Goal: Task Accomplishment & Management: Use online tool/utility

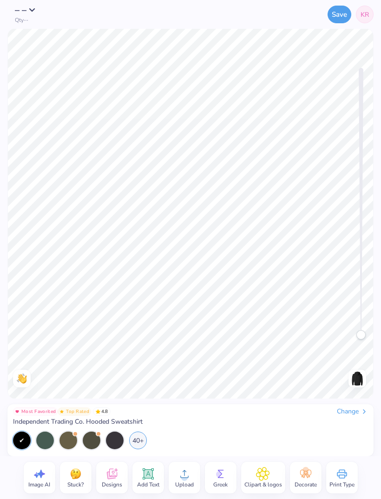
click at [120, 418] on span "Independent Trading Co. Hooded Sweatshirt" at bounding box center [78, 421] width 130 height 8
click at [363, 409] on icon at bounding box center [364, 410] width 7 height 7
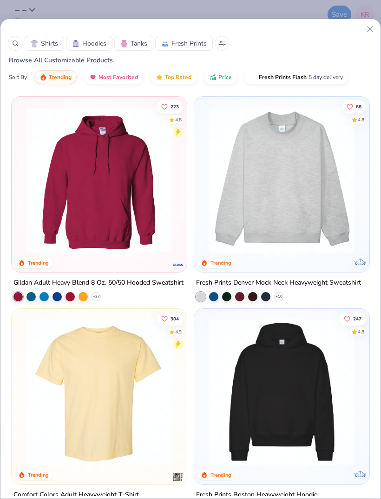
click at [52, 41] on span "Shirts" at bounding box center [49, 44] width 17 height 10
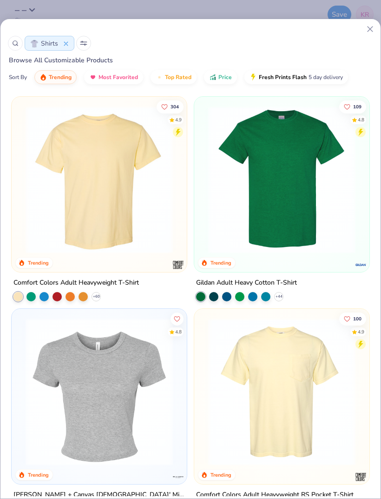
click at [56, 160] on img at bounding box center [99, 179] width 157 height 147
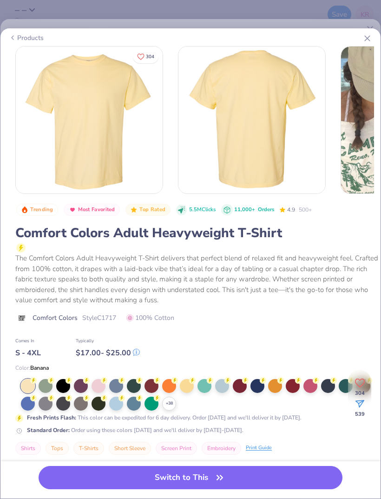
click at [61, 386] on div at bounding box center [63, 386] width 14 height 14
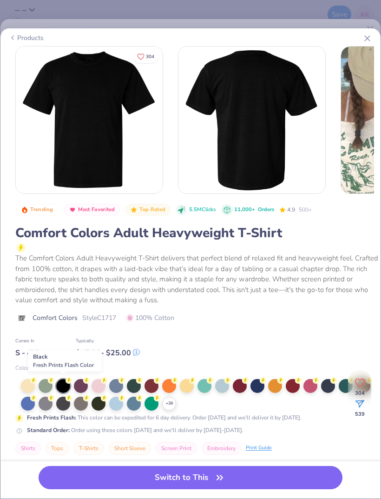
click at [218, 479] on icon "button" at bounding box center [219, 477] width 13 height 13
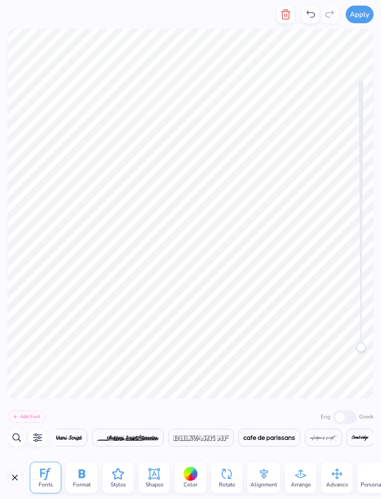
scroll to position [0, 3516]
click at [309, 10] on icon at bounding box center [310, 14] width 11 height 11
click at [314, 12] on icon at bounding box center [310, 14] width 11 height 11
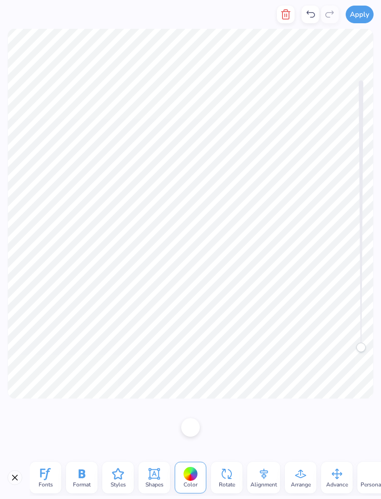
scroll to position [0, 0]
type textarea "2"
type textarea "2025"
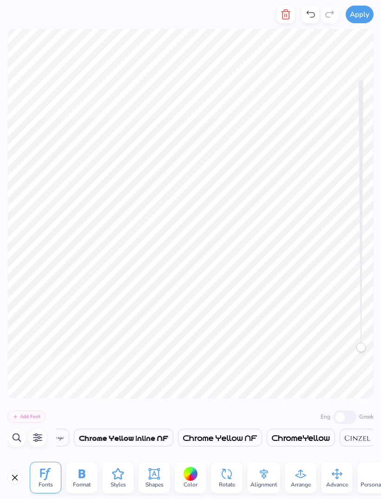
scroll to position [0, 0]
type textarea "Sig"
click at [312, 14] on icon at bounding box center [310, 14] width 11 height 11
click at [311, 13] on icon at bounding box center [310, 14] width 11 height 11
type textarea "hi"
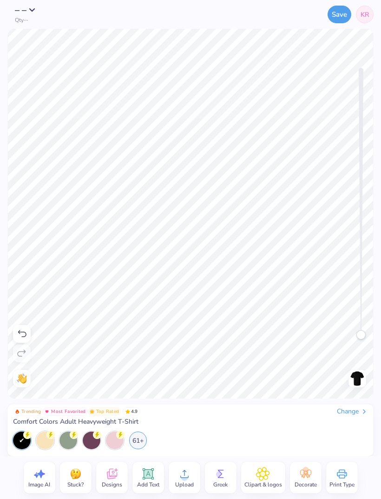
click at [300, 19] on div "Save KR" at bounding box center [246, 14] width 254 height 29
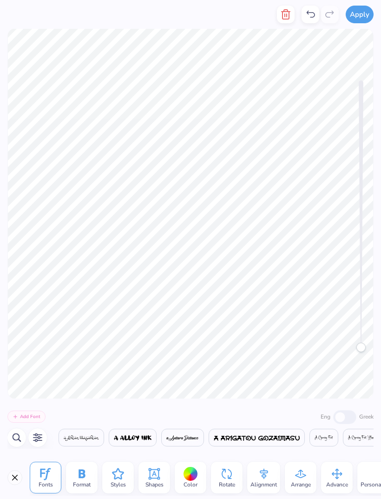
scroll to position [0, 3432]
click at [304, 11] on div at bounding box center [311, 15] width 18 height 18
click at [309, 11] on icon at bounding box center [311, 14] width 8 height 7
click at [309, 15] on icon at bounding box center [310, 14] width 11 height 11
click at [307, 17] on icon at bounding box center [310, 14] width 11 height 11
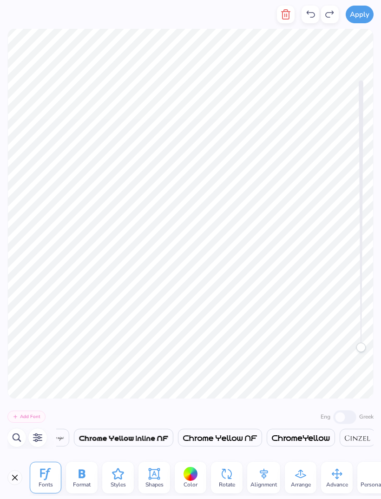
click at [309, 15] on icon at bounding box center [310, 14] width 11 height 11
click at [311, 15] on icon at bounding box center [310, 14] width 11 height 11
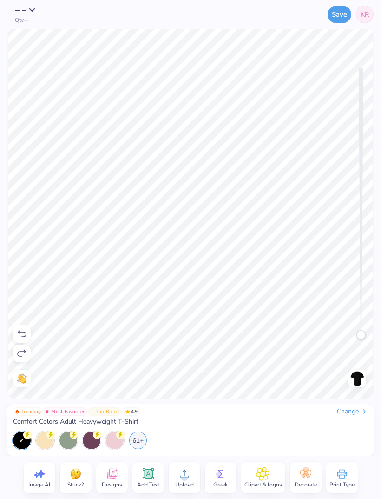
click at [312, 14] on div "Save KR" at bounding box center [246, 14] width 254 height 29
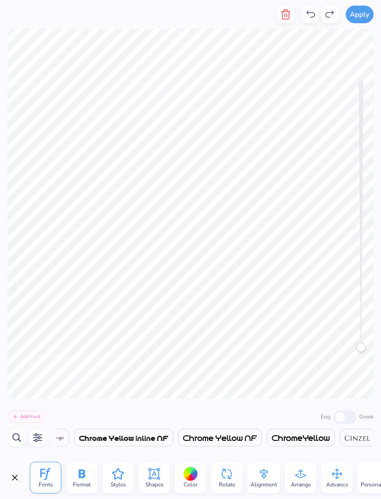
scroll to position [0, 0]
type textarea "Pi"
type textarea "P"
type textarea "Sig"
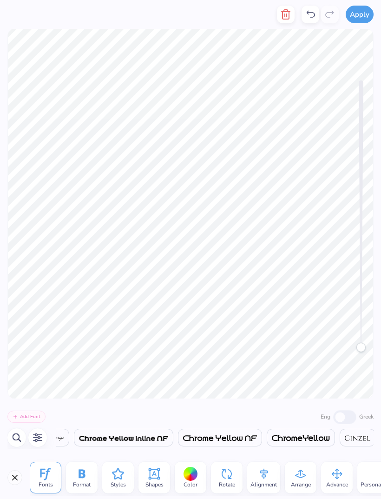
type textarea "Kappa"
type textarea "2025"
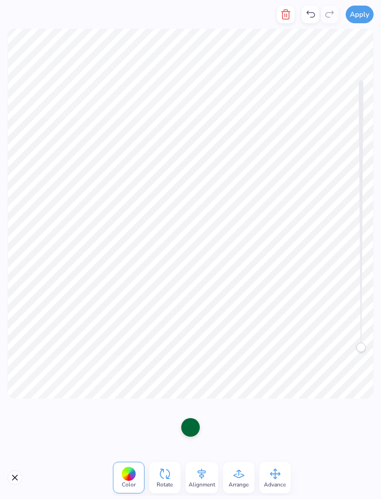
click at [194, 431] on div at bounding box center [190, 427] width 19 height 19
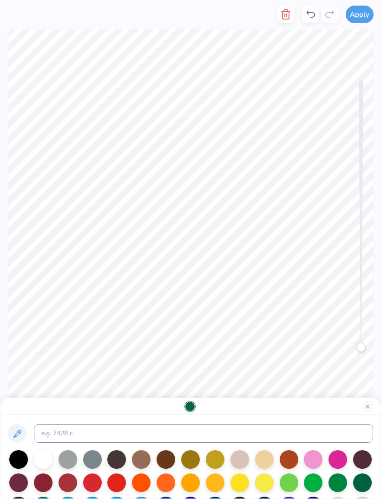
click at [95, 488] on div at bounding box center [92, 482] width 19 height 19
click at [97, 483] on div at bounding box center [92, 482] width 19 height 19
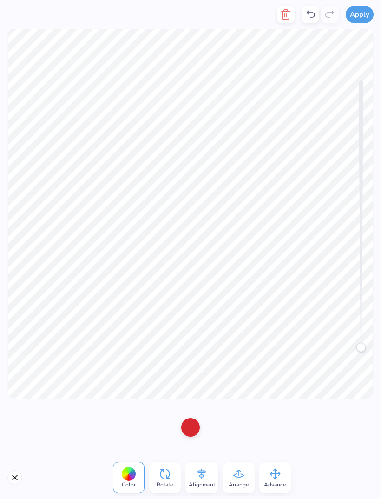
click at [311, 17] on icon at bounding box center [310, 14] width 11 height 11
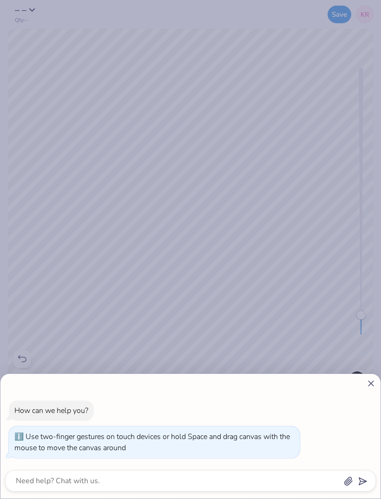
click at [369, 385] on line at bounding box center [370, 383] width 5 height 5
type textarea "x"
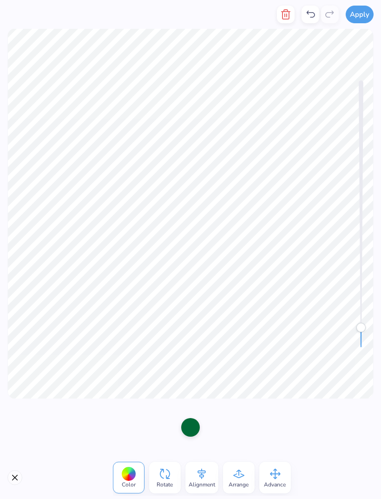
click at [313, 16] on icon at bounding box center [310, 14] width 11 height 11
click at [310, 15] on icon at bounding box center [310, 14] width 11 height 11
click at [194, 430] on div at bounding box center [190, 427] width 19 height 19
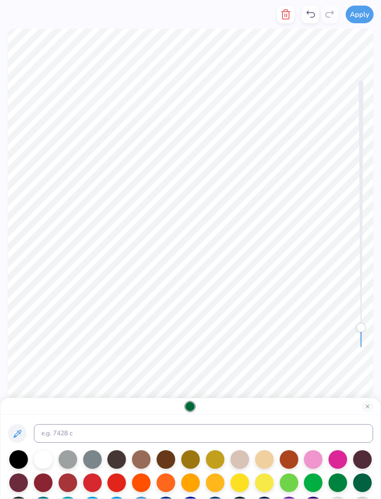
click at [168, 463] on div at bounding box center [166, 459] width 19 height 19
click at [212, 484] on div at bounding box center [215, 482] width 19 height 19
click at [243, 484] on div at bounding box center [239, 482] width 19 height 19
click at [317, 455] on div at bounding box center [313, 459] width 19 height 19
click at [95, 481] on div at bounding box center [92, 482] width 19 height 19
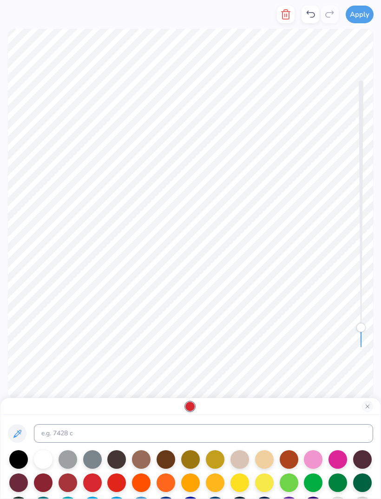
click at [20, 454] on div at bounding box center [18, 459] width 19 height 19
click at [309, 15] on icon at bounding box center [310, 14] width 11 height 11
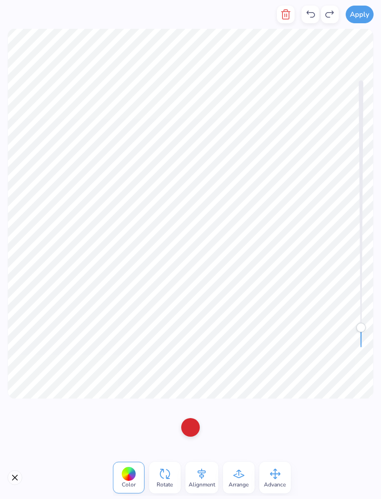
click at [310, 13] on icon at bounding box center [310, 14] width 11 height 11
click at [312, 14] on icon at bounding box center [310, 14] width 11 height 11
click at [310, 12] on icon at bounding box center [310, 14] width 11 height 11
click at [132, 476] on div at bounding box center [128, 473] width 14 height 14
click at [133, 479] on icon at bounding box center [129, 473] width 14 height 14
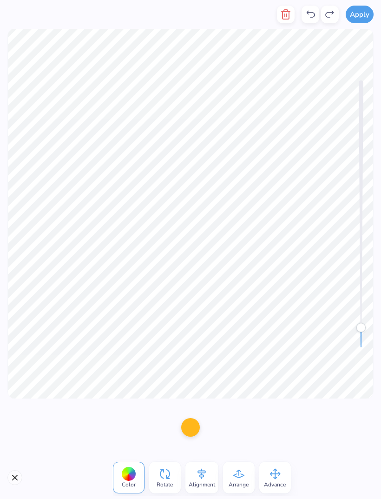
click at [138, 465] on div "Color" at bounding box center [129, 477] width 32 height 32
click at [132, 475] on div at bounding box center [128, 473] width 14 height 14
click at [197, 432] on div at bounding box center [190, 427] width 19 height 19
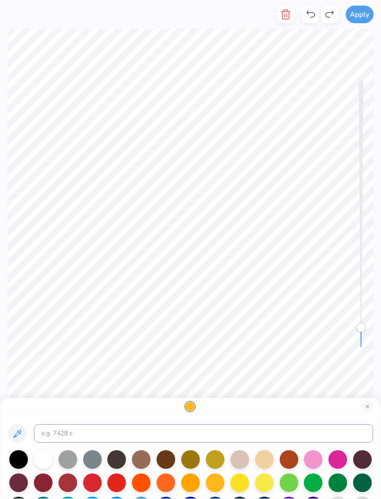
click at [95, 486] on div at bounding box center [92, 482] width 19 height 19
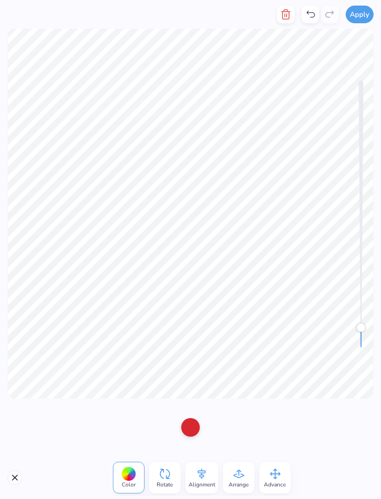
click at [312, 11] on icon at bounding box center [310, 14] width 11 height 11
click at [195, 431] on div at bounding box center [190, 427] width 19 height 19
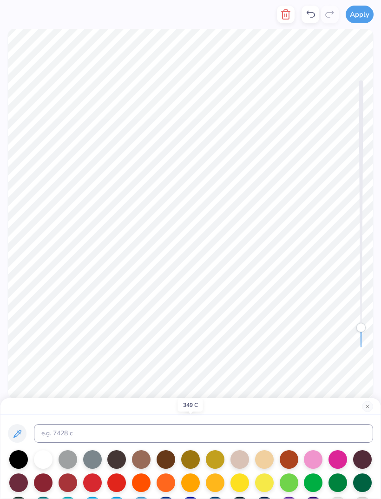
click at [96, 485] on div at bounding box center [92, 482] width 19 height 19
click at [91, 483] on div at bounding box center [92, 482] width 19 height 19
click at [95, 481] on div at bounding box center [92, 482] width 19 height 19
click at [96, 484] on div at bounding box center [92, 482] width 19 height 19
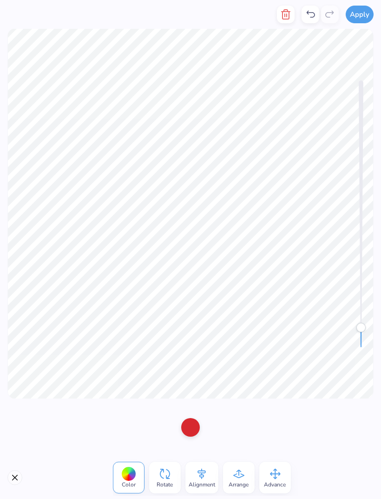
click at [313, 15] on icon at bounding box center [310, 14] width 11 height 11
click at [312, 16] on icon at bounding box center [310, 14] width 11 height 11
click at [328, 15] on icon at bounding box center [329, 14] width 11 height 11
click at [328, 13] on div at bounding box center [320, 15] width 37 height 18
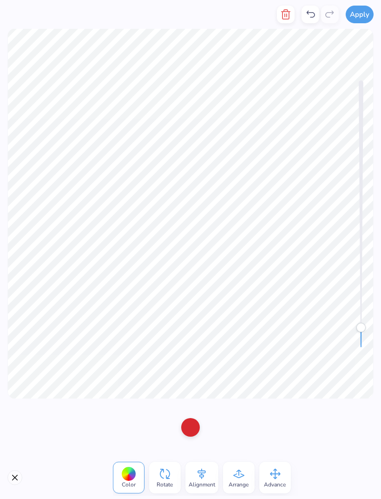
click at [310, 16] on icon at bounding box center [310, 14] width 11 height 11
click at [313, 16] on icon at bounding box center [310, 14] width 11 height 11
click at [335, 16] on icon at bounding box center [329, 14] width 11 height 11
click at [333, 17] on icon at bounding box center [329, 14] width 11 height 11
click at [331, 14] on div at bounding box center [320, 15] width 37 height 18
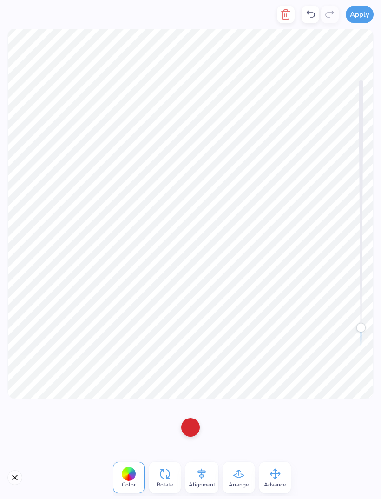
click at [332, 13] on div at bounding box center [320, 15] width 37 height 18
click at [331, 13] on div at bounding box center [320, 15] width 37 height 18
click at [310, 16] on icon at bounding box center [310, 14] width 11 height 11
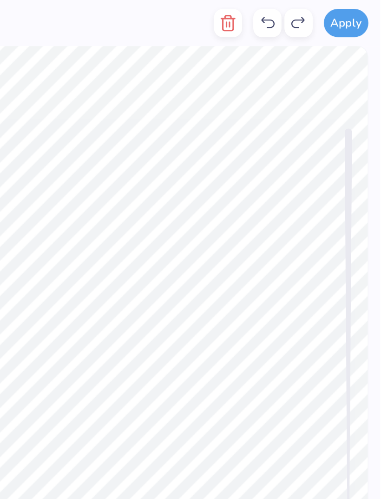
click at [321, 9] on div at bounding box center [330, 15] width 18 height 18
click at [305, 16] on icon at bounding box center [310, 14] width 11 height 11
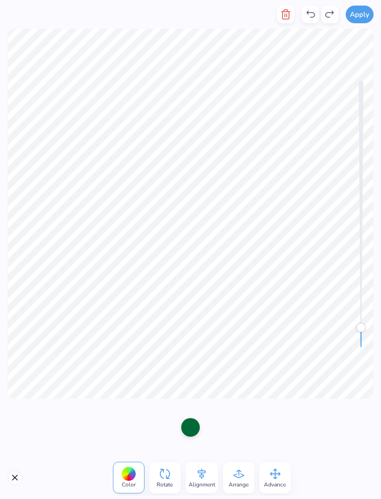
click at [198, 432] on div at bounding box center [190, 427] width 19 height 19
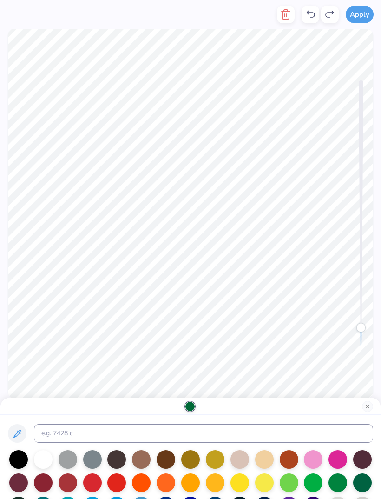
click at [91, 483] on div at bounding box center [92, 482] width 19 height 19
click at [94, 480] on div at bounding box center [92, 482] width 19 height 19
click at [99, 479] on div at bounding box center [92, 482] width 19 height 19
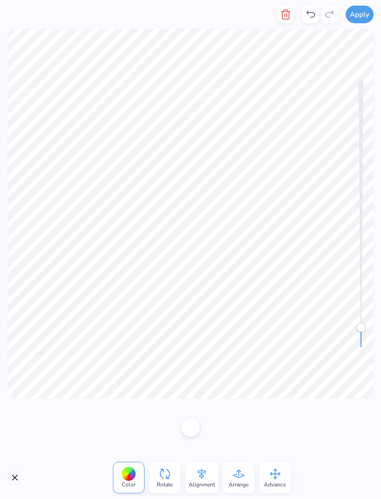
click at [311, 12] on icon at bounding box center [310, 14] width 11 height 11
click at [307, 12] on icon at bounding box center [310, 14] width 11 height 11
click at [194, 428] on div at bounding box center [190, 427] width 19 height 19
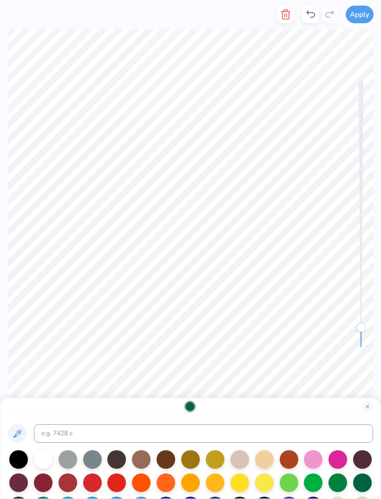
click at [95, 485] on div at bounding box center [92, 482] width 19 height 19
click at [97, 485] on div at bounding box center [92, 482] width 19 height 19
click at [119, 463] on div at bounding box center [116, 459] width 19 height 19
click at [309, 15] on icon at bounding box center [310, 14] width 11 height 11
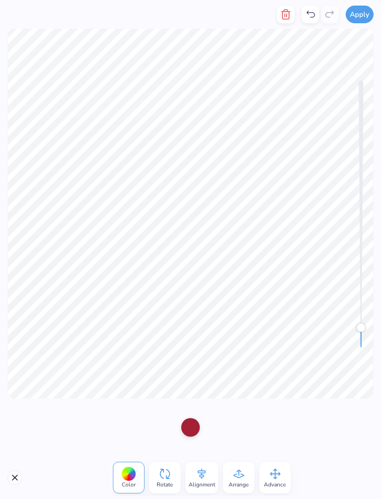
click at [195, 432] on div at bounding box center [190, 427] width 19 height 19
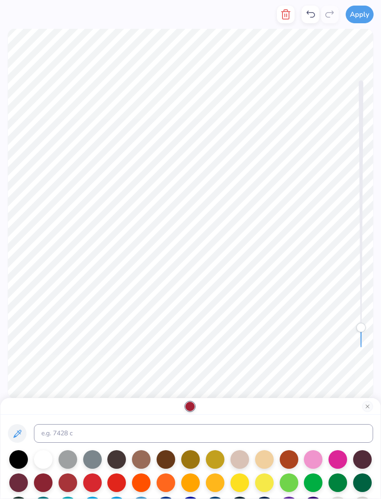
click at [46, 460] on div at bounding box center [43, 459] width 19 height 19
click at [97, 462] on div at bounding box center [92, 459] width 19 height 19
click at [311, 18] on icon at bounding box center [310, 14] width 11 height 11
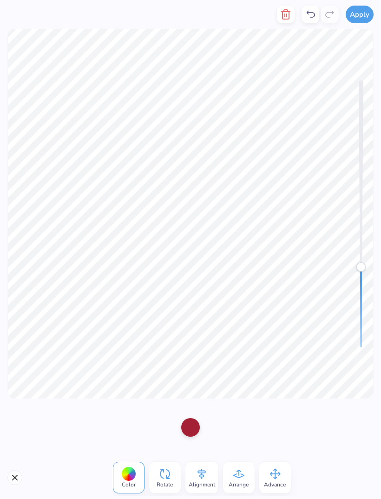
click at [309, 12] on icon at bounding box center [310, 14] width 11 height 11
click at [312, 13] on icon at bounding box center [310, 14] width 11 height 11
click at [195, 430] on div at bounding box center [190, 427] width 19 height 19
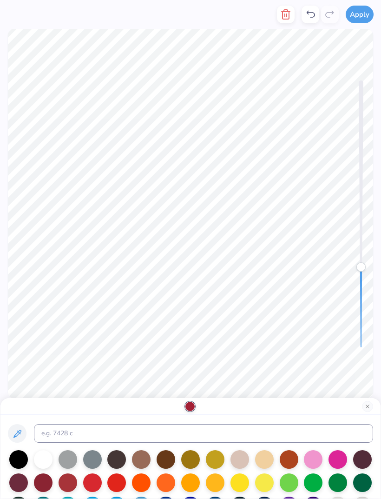
click at [49, 461] on div at bounding box center [43, 459] width 19 height 19
click at [70, 458] on div at bounding box center [68, 459] width 19 height 19
click at [311, 13] on icon at bounding box center [310, 14] width 11 height 11
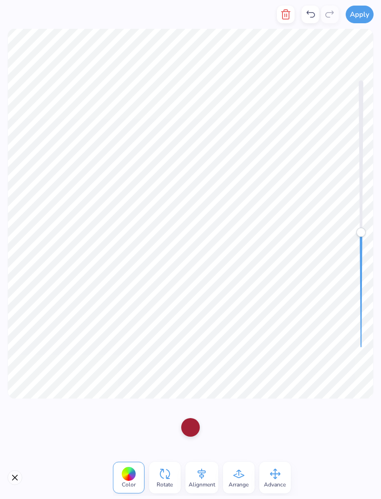
click at [132, 477] on div at bounding box center [128, 473] width 14 height 14
click at [194, 427] on div at bounding box center [190, 427] width 19 height 19
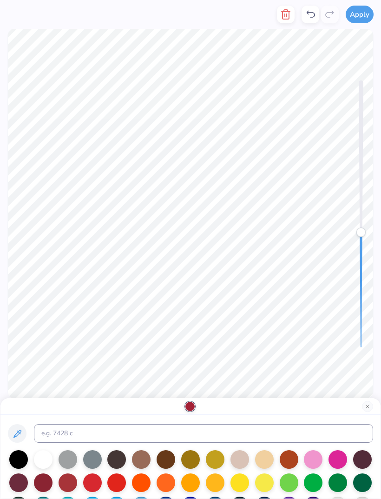
click at [143, 462] on div at bounding box center [141, 459] width 19 height 19
click at [118, 459] on div at bounding box center [116, 459] width 19 height 19
click at [307, 14] on icon at bounding box center [310, 14] width 11 height 11
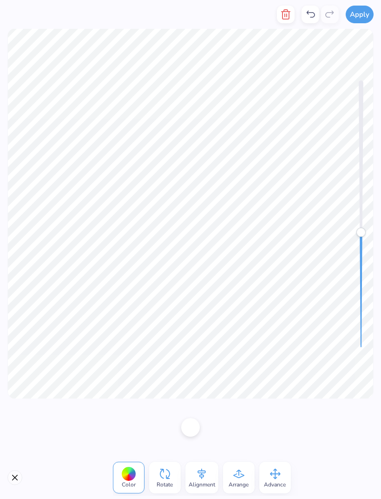
click at [311, 16] on icon at bounding box center [310, 14] width 11 height 11
click at [309, 21] on div at bounding box center [311, 15] width 18 height 18
click at [311, 18] on icon at bounding box center [310, 14] width 11 height 11
click at [333, 16] on icon at bounding box center [329, 14] width 11 height 11
click at [305, 13] on div at bounding box center [311, 15] width 18 height 18
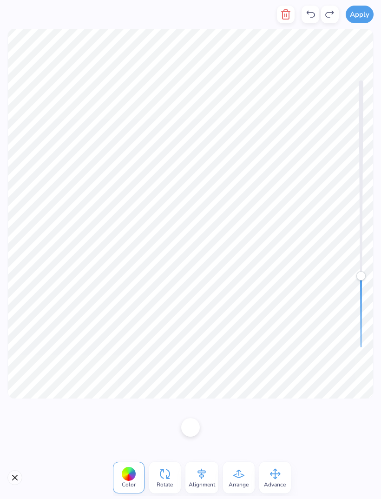
click at [133, 476] on div at bounding box center [128, 473] width 14 height 14
click at [132, 477] on div at bounding box center [128, 473] width 14 height 14
click at [193, 431] on div at bounding box center [190, 427] width 19 height 19
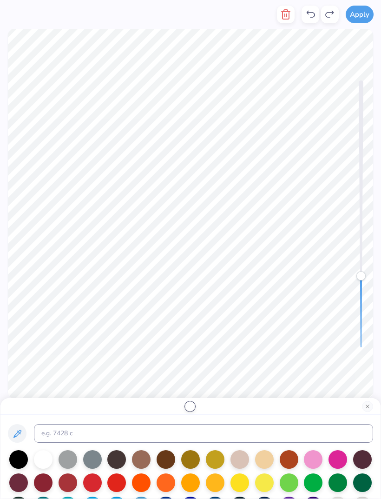
click at [94, 486] on div at bounding box center [92, 482] width 19 height 19
click at [120, 488] on div at bounding box center [116, 482] width 19 height 19
click at [310, 16] on icon at bounding box center [310, 14] width 11 height 11
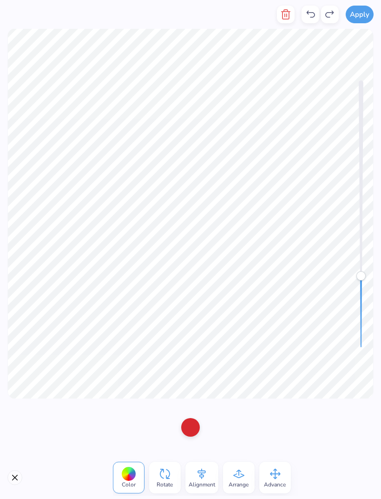
click at [315, 8] on div at bounding box center [311, 15] width 18 height 18
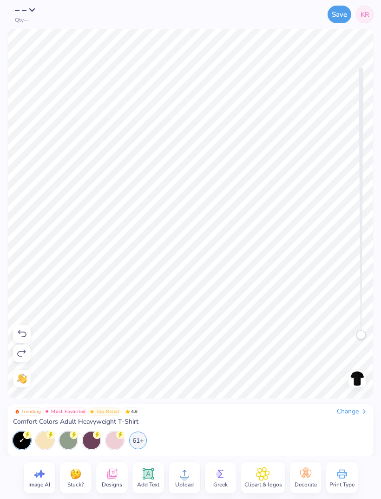
click at [330, 21] on button "Save" at bounding box center [340, 15] width 24 height 18
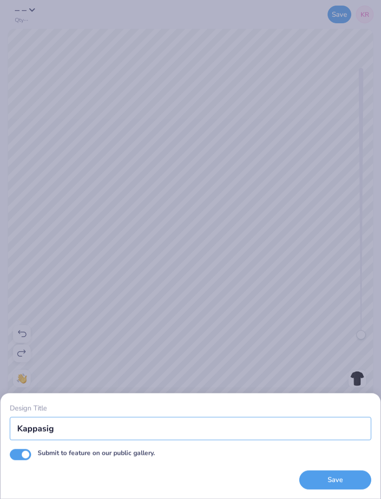
click at [62, 430] on input "Kappasig" at bounding box center [190, 427] width 361 height 23
click at [323, 416] on input "Kappa sig homecoming" at bounding box center [190, 427] width 361 height 23
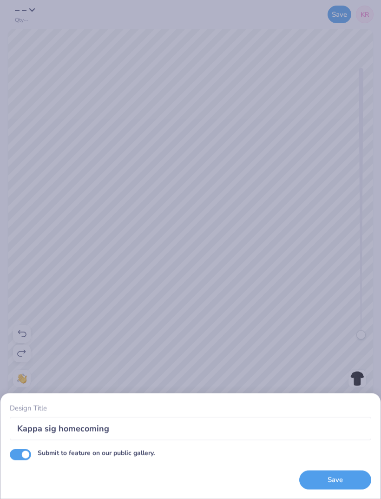
click at [57, 473] on div "Design Title Kappa sig homecoming Submit to feature on our public gallery. Save" at bounding box center [190, 445] width 361 height 87
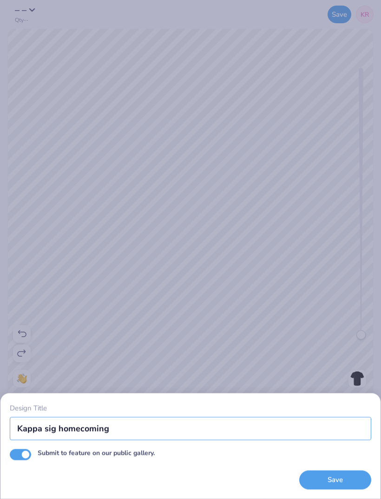
click at [88, 428] on input "Kappa sig homecoming" at bounding box center [190, 427] width 361 height 23
click at [309, 420] on input "Kappa sig homecoming" at bounding box center [190, 427] width 361 height 23
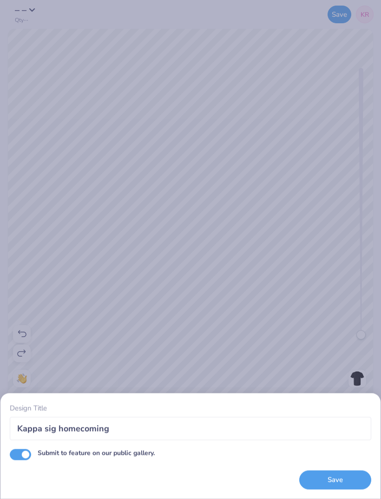
click at [79, 468] on div "Design Title Kappa sig homecoming Submit to feature on our public gallery. Save" at bounding box center [190, 445] width 361 height 87
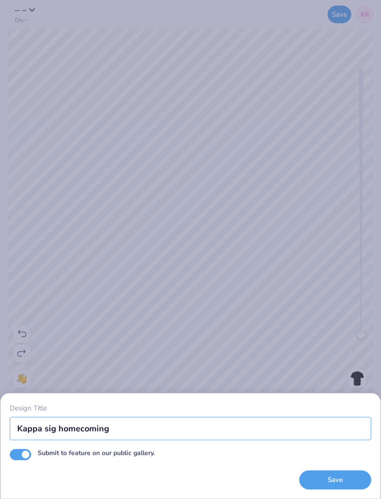
click at [137, 428] on input "Kappa sig homecoming" at bounding box center [190, 427] width 361 height 23
type input "Kappa sig homecoming 2025"
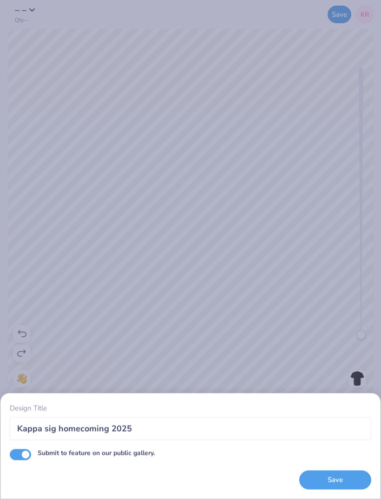
click at [71, 473] on div "Design Title Kappa sig homecoming 2025 Submit to feature on our public gallery.…" at bounding box center [190, 445] width 361 height 87
click at [337, 479] on button "Save" at bounding box center [335, 479] width 72 height 19
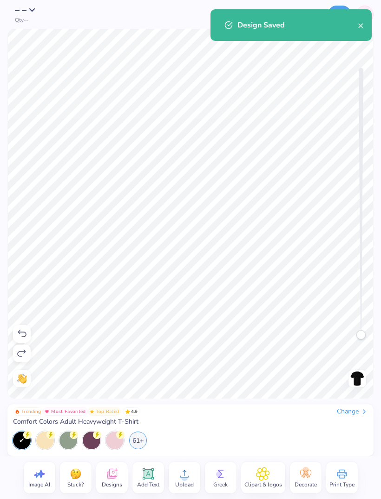
click at [358, 26] on icon "close" at bounding box center [361, 25] width 7 height 7
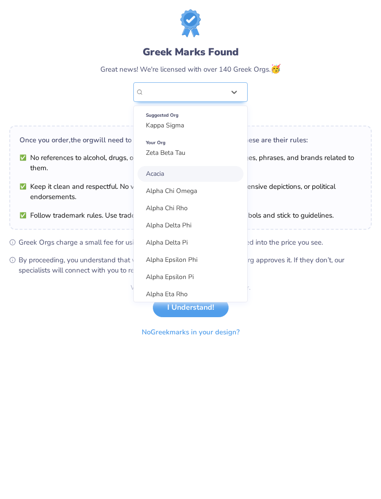
click at [192, 196] on div "Alpha Chi Omega" at bounding box center [191, 191] width 106 height 16
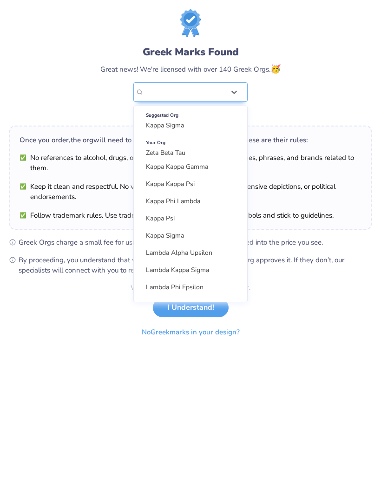
click at [187, 239] on div "Kappa Sigma" at bounding box center [191, 236] width 106 height 16
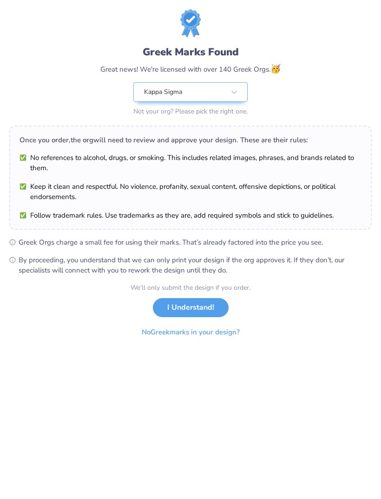
click at [201, 308] on button "I Understand!" at bounding box center [191, 307] width 76 height 19
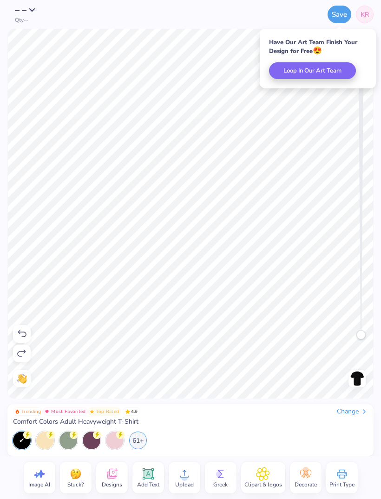
click at [340, 12] on button "Save" at bounding box center [340, 15] width 24 height 18
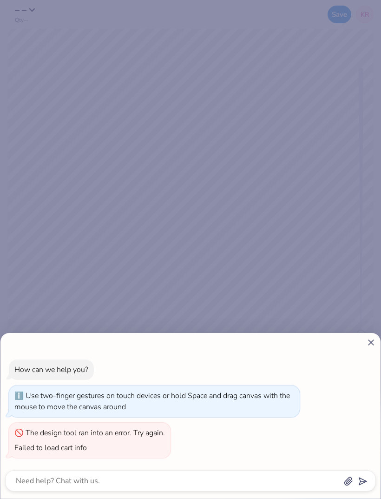
click at [368, 343] on icon at bounding box center [371, 342] width 10 height 10
type textarea "x"
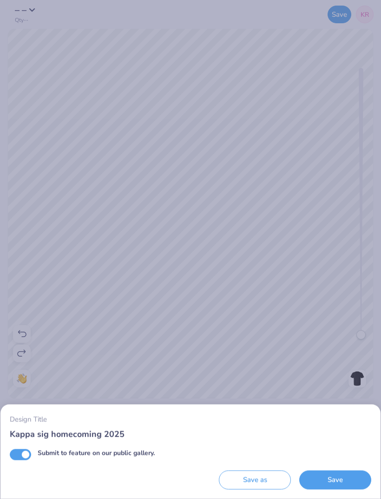
click at [343, 473] on button "Save" at bounding box center [335, 479] width 72 height 19
click at [341, 476] on div "Saving..." at bounding box center [335, 479] width 72 height 19
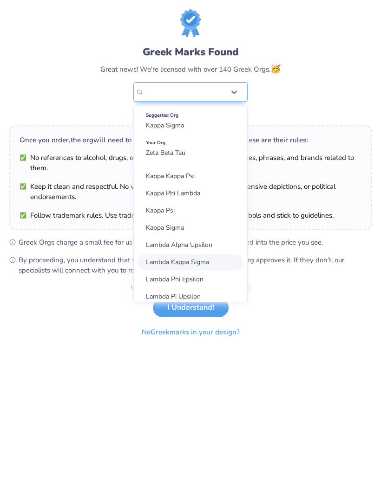
scroll to position [1065, 0]
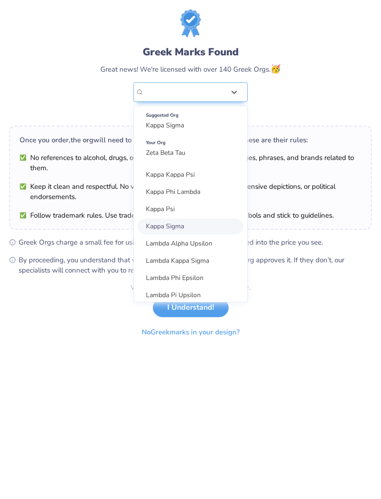
click at [191, 220] on div "Kappa Sigma" at bounding box center [191, 226] width 106 height 16
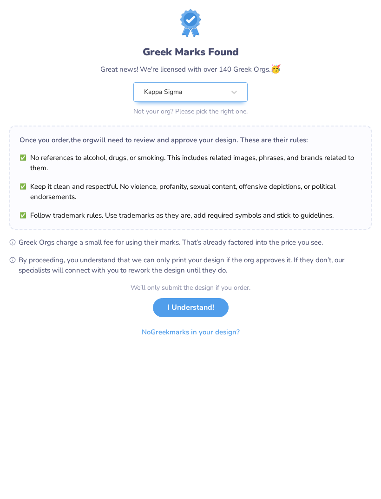
click at [203, 306] on button "I Understand!" at bounding box center [191, 307] width 76 height 19
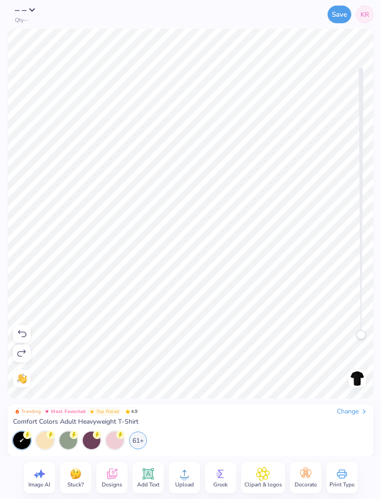
click at [366, 12] on span "KR" at bounding box center [365, 15] width 8 height 10
click at [368, 11] on span "KR" at bounding box center [365, 15] width 8 height 10
click at [367, 13] on span "KR" at bounding box center [365, 15] width 8 height 10
click at [368, 18] on span "KR" at bounding box center [365, 15] width 8 height 10
click at [373, 15] on link "KR" at bounding box center [365, 15] width 18 height 18
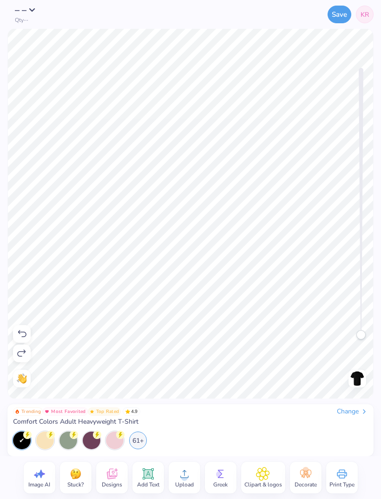
click at [371, 12] on link "KR" at bounding box center [365, 15] width 18 height 18
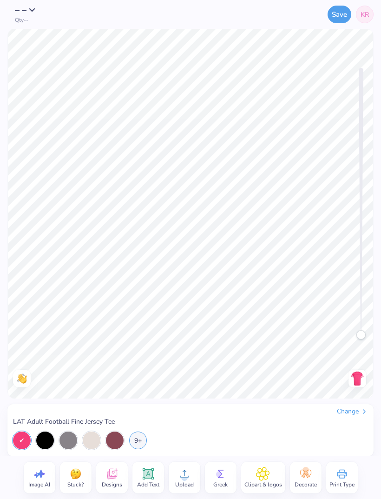
click at [353, 414] on div "Change" at bounding box center [352, 411] width 31 height 8
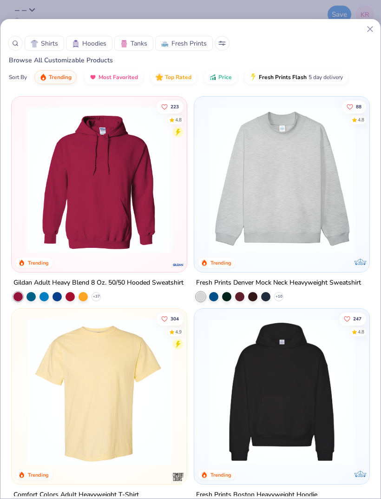
click at [14, 45] on circle at bounding box center [15, 43] width 4 height 4
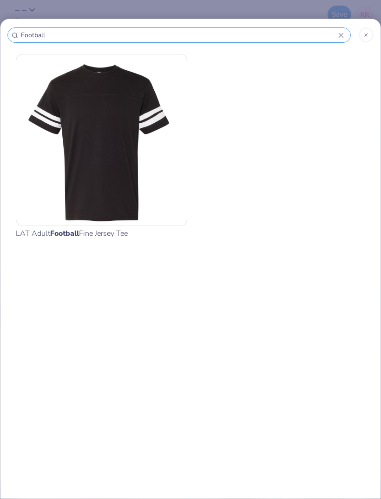
type input "Football"
click at [366, 37] on icon at bounding box center [366, 35] width 6 height 6
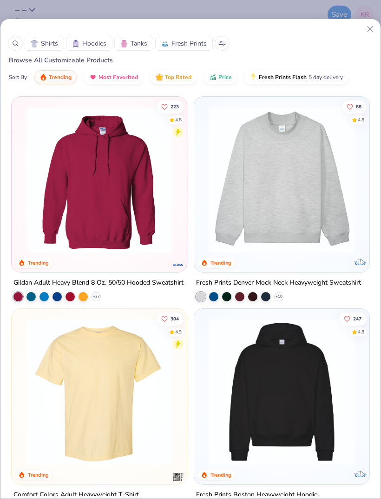
click at [370, 31] on icon at bounding box center [370, 29] width 10 height 10
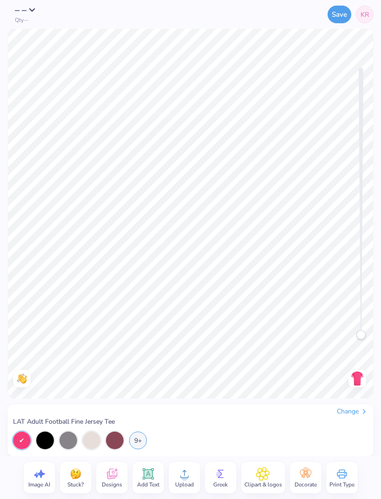
click at [138, 442] on div "9+" at bounding box center [138, 440] width 18 height 18
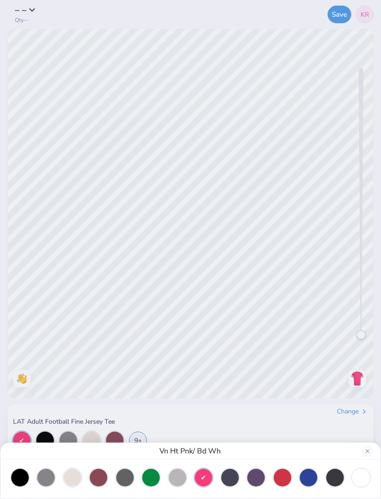
click at [319, 417] on div "Vn Ht Pnk/ Bd Wh" at bounding box center [190, 249] width 381 height 499
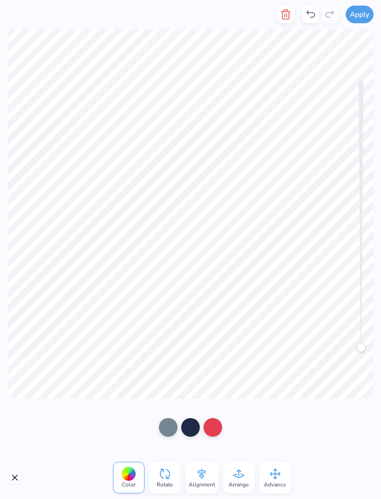
click at [310, 13] on icon at bounding box center [311, 14] width 8 height 7
click at [313, 16] on icon at bounding box center [310, 14] width 11 height 11
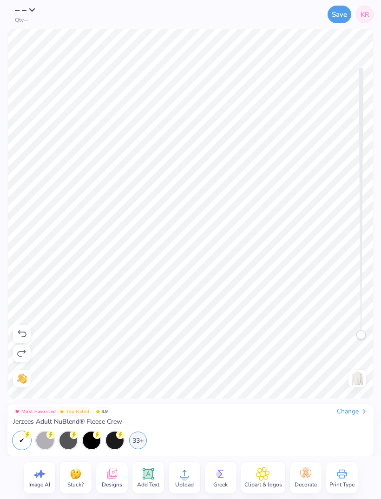
click at [356, 413] on div "Change" at bounding box center [352, 411] width 31 height 8
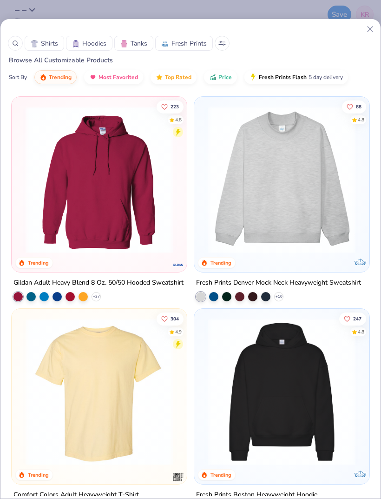
click at [48, 40] on span "Shirts" at bounding box center [49, 44] width 17 height 10
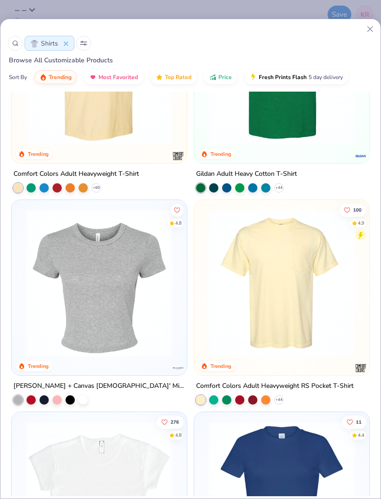
scroll to position [109, 0]
click at [110, 132] on img at bounding box center [99, 70] width 157 height 147
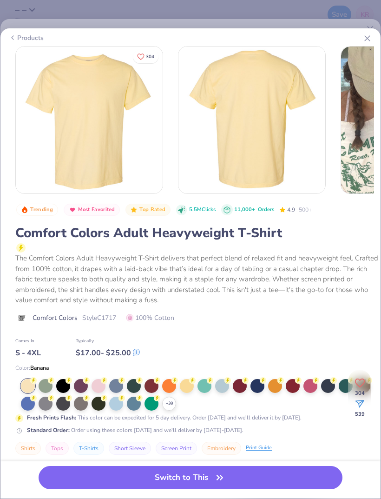
click at [297, 385] on div at bounding box center [293, 386] width 14 height 14
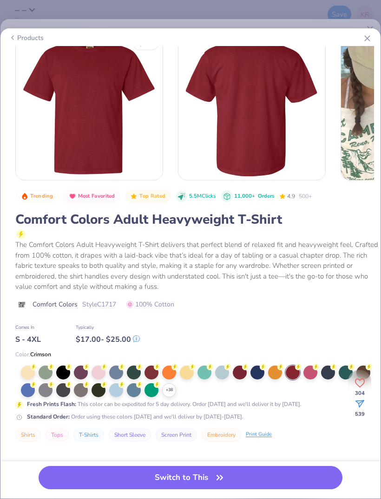
scroll to position [15, 0]
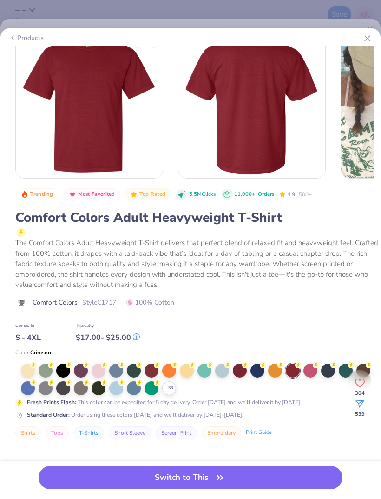
click at [0, 0] on icon at bounding box center [0, 0] width 0 height 0
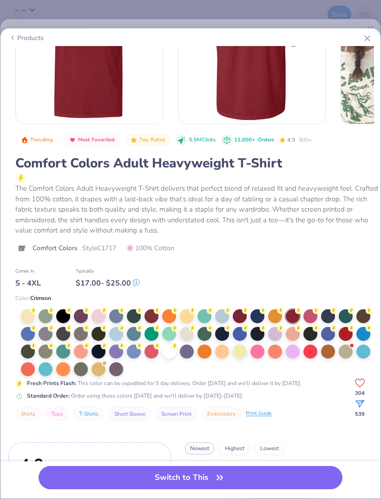
scroll to position [70, 0]
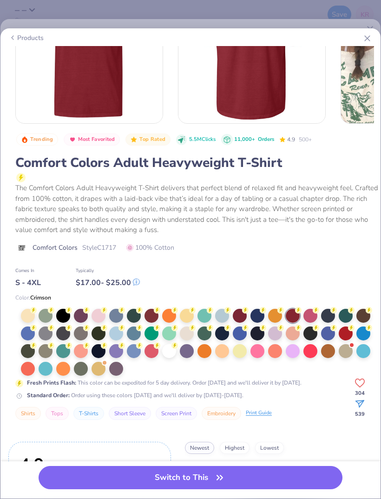
click at [348, 335] on div at bounding box center [346, 333] width 14 height 14
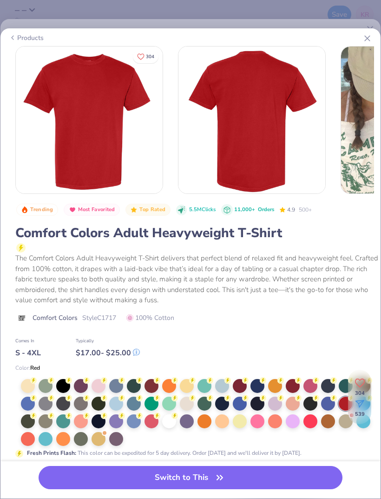
click at [224, 482] on icon "button" at bounding box center [219, 477] width 13 height 13
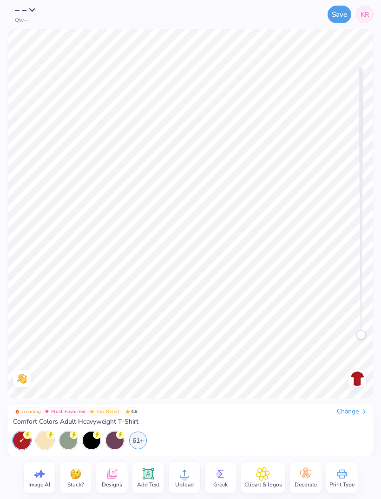
click at [198, 471] on div "Upload" at bounding box center [185, 477] width 32 height 32
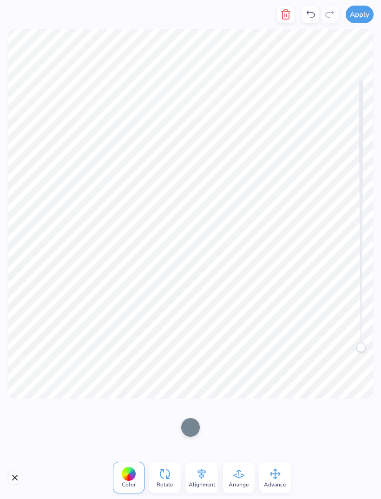
click at [312, 17] on icon at bounding box center [310, 14] width 11 height 11
click at [307, 14] on icon at bounding box center [310, 14] width 11 height 11
click at [310, 15] on icon at bounding box center [310, 14] width 11 height 11
click at [309, 16] on icon at bounding box center [310, 14] width 11 height 11
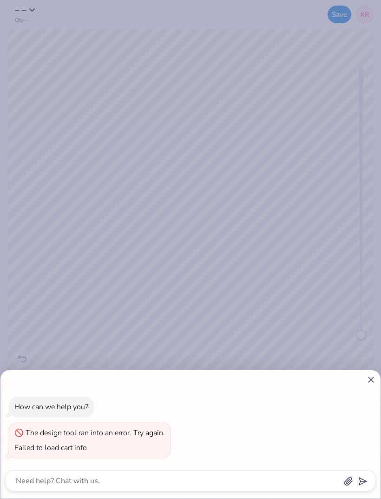
click at [368, 375] on icon at bounding box center [371, 379] width 10 height 10
type textarea "x"
